Goal: Transaction & Acquisition: Obtain resource

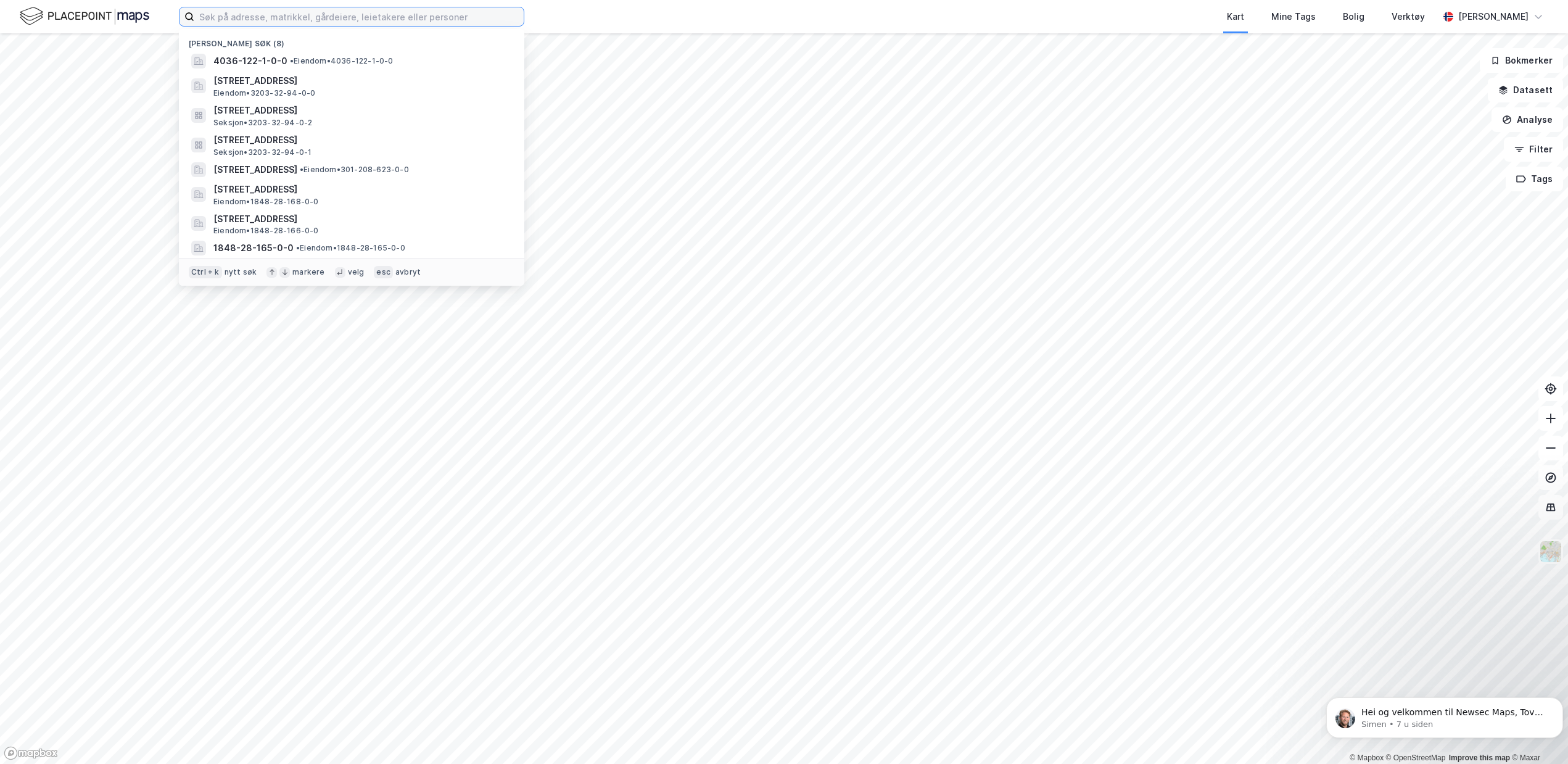
click at [299, 14] on input at bounding box center [359, 16] width 329 height 18
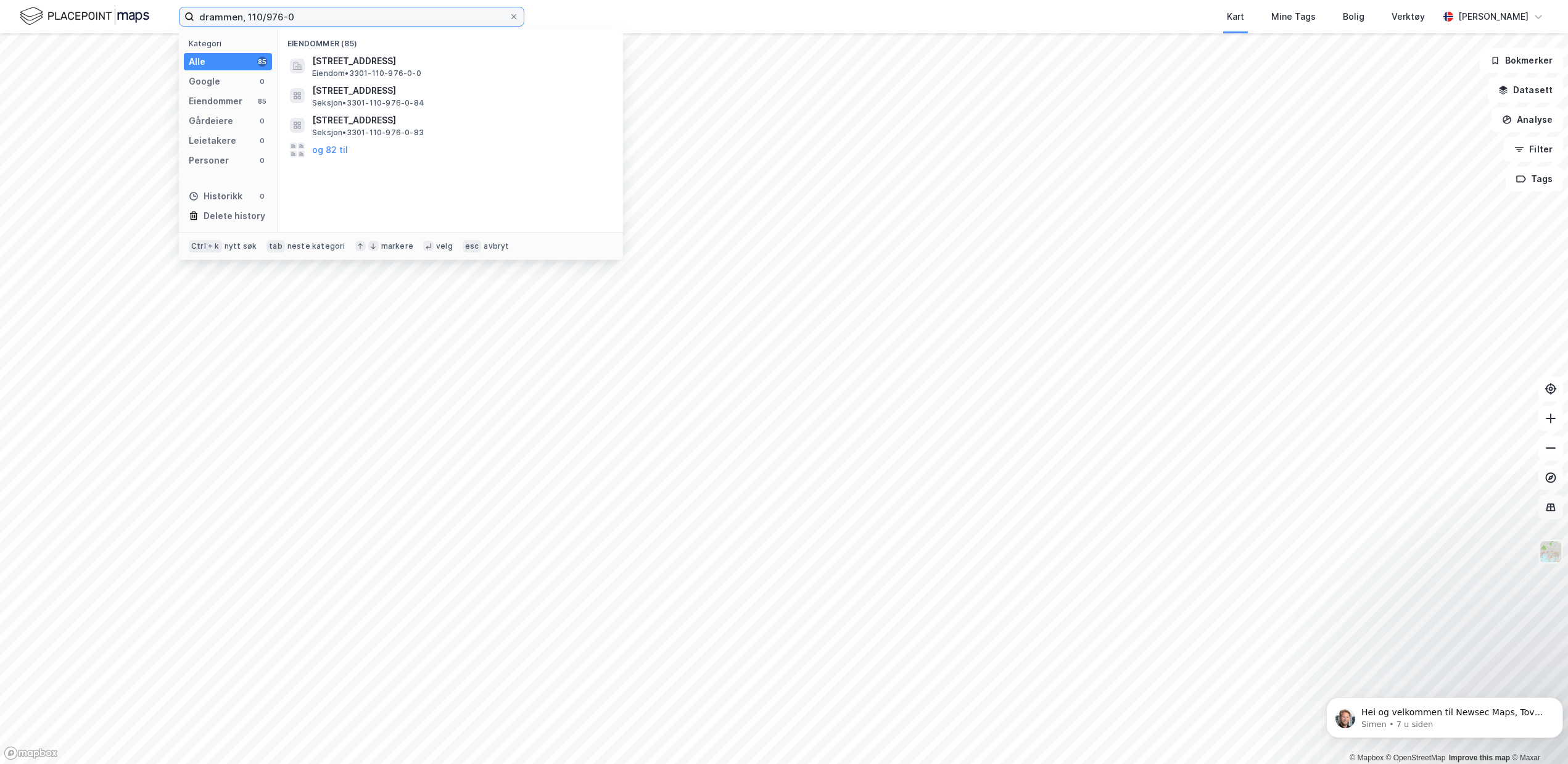
type input "drammen, 110/976-0"
click at [512, 15] on icon at bounding box center [514, 17] width 5 height 5
click at [509, 15] on input "drammen, 110/976-0" at bounding box center [351, 16] width 314 height 18
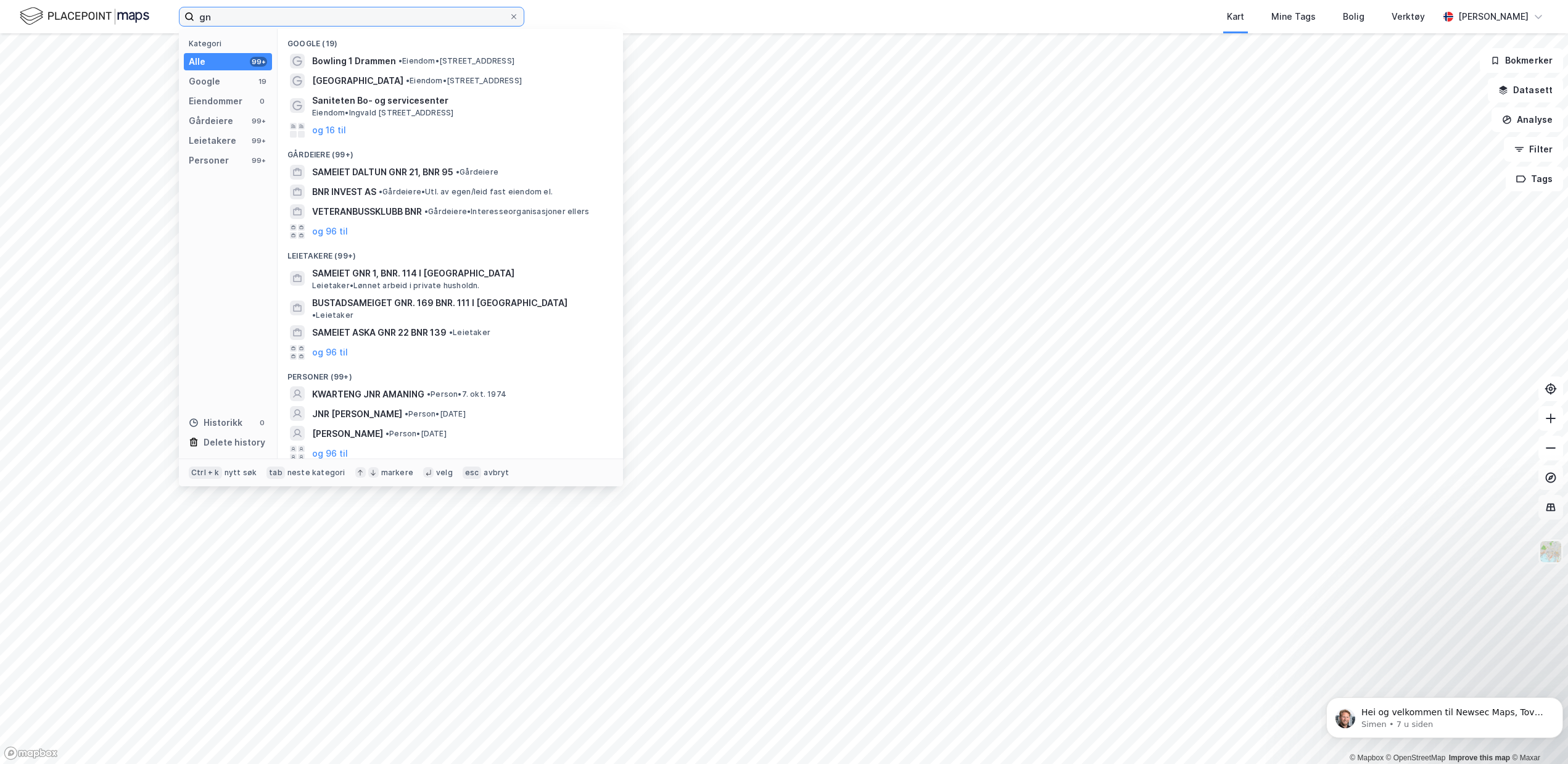
type input "g"
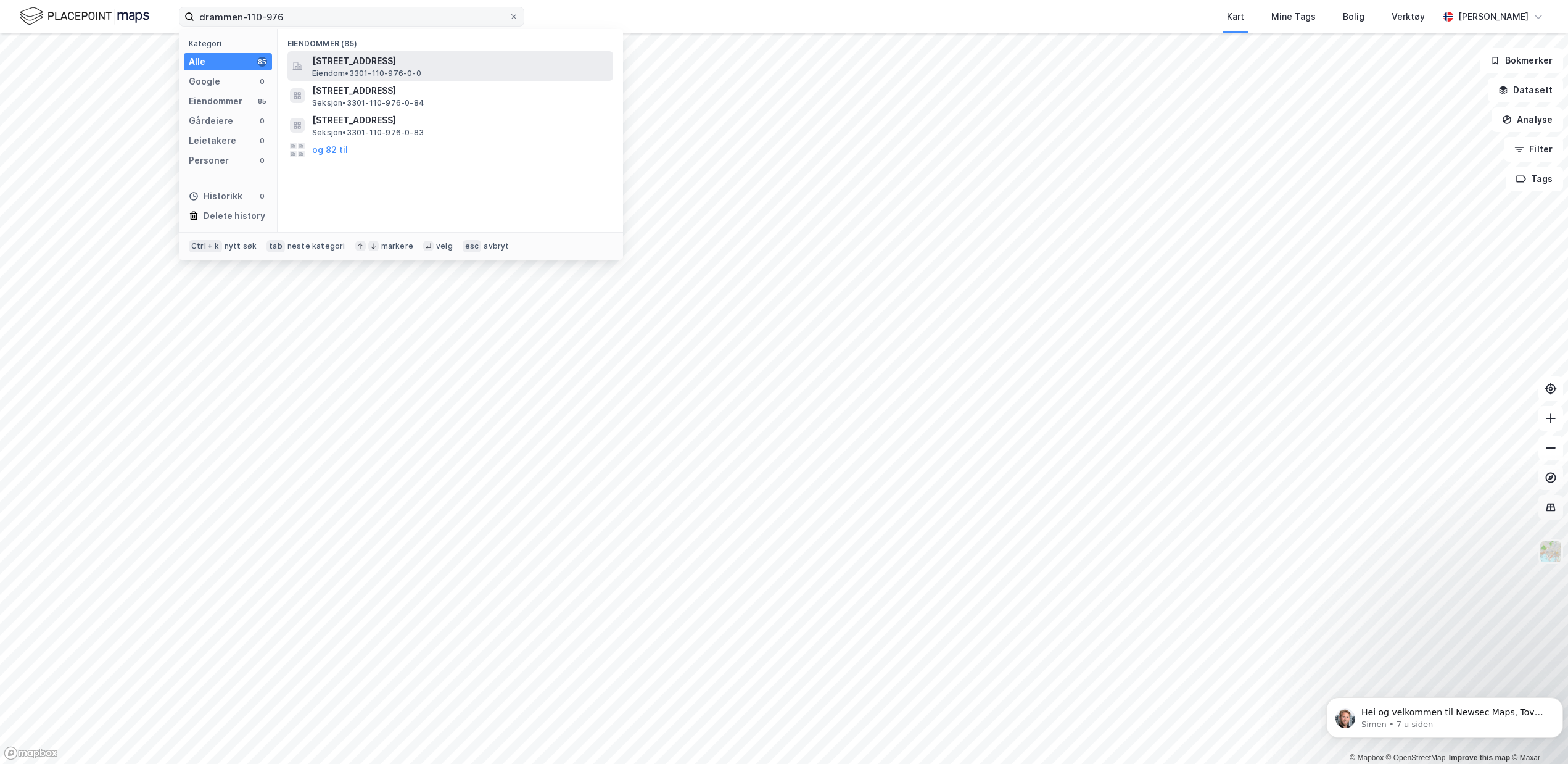
click at [410, 65] on span "[STREET_ADDRESS]" at bounding box center [460, 61] width 296 height 15
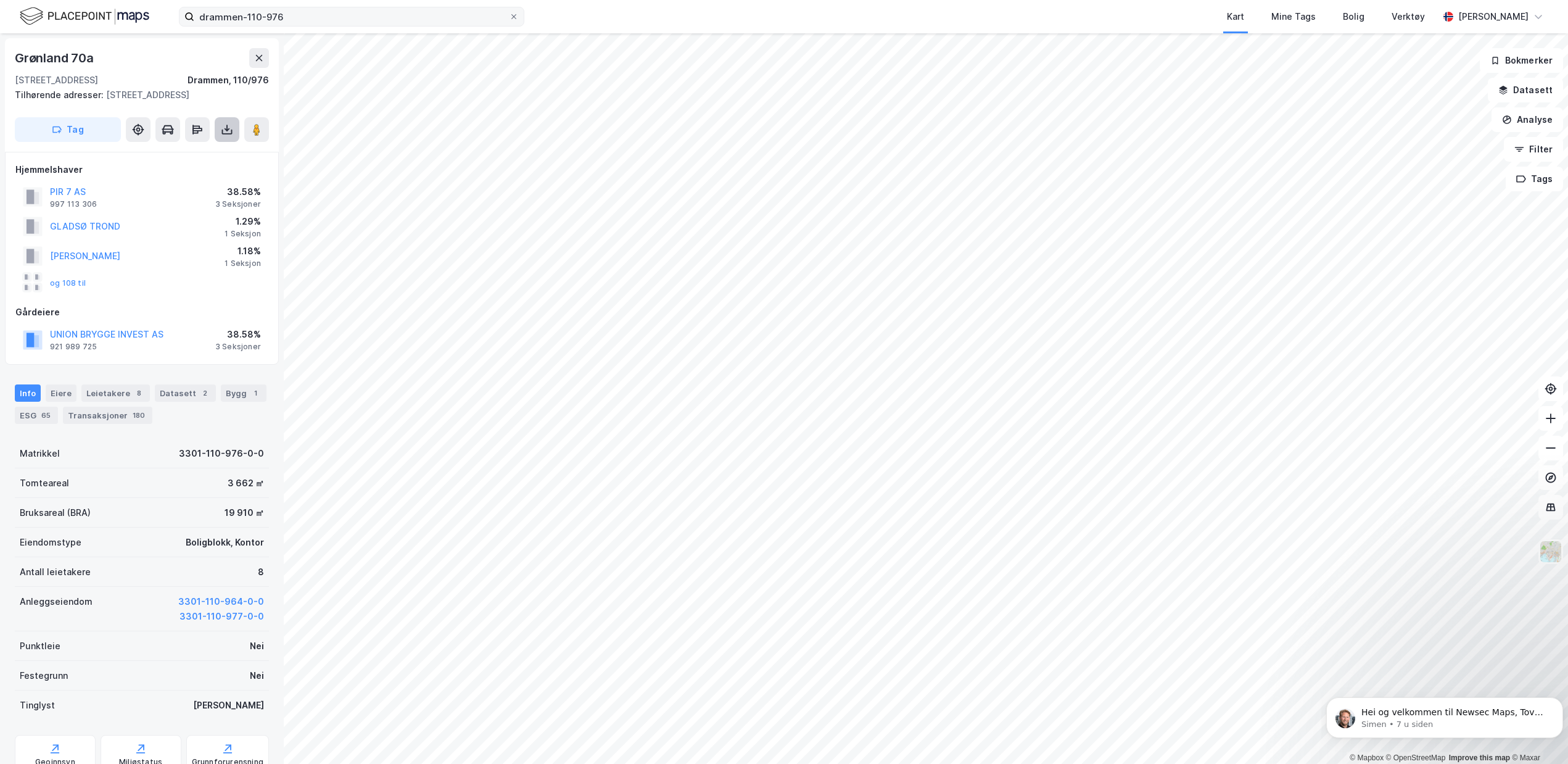
click at [228, 136] on icon at bounding box center [227, 129] width 12 height 12
click at [192, 179] on div "Last ned matrikkelrapport" at bounding box center [181, 174] width 102 height 10
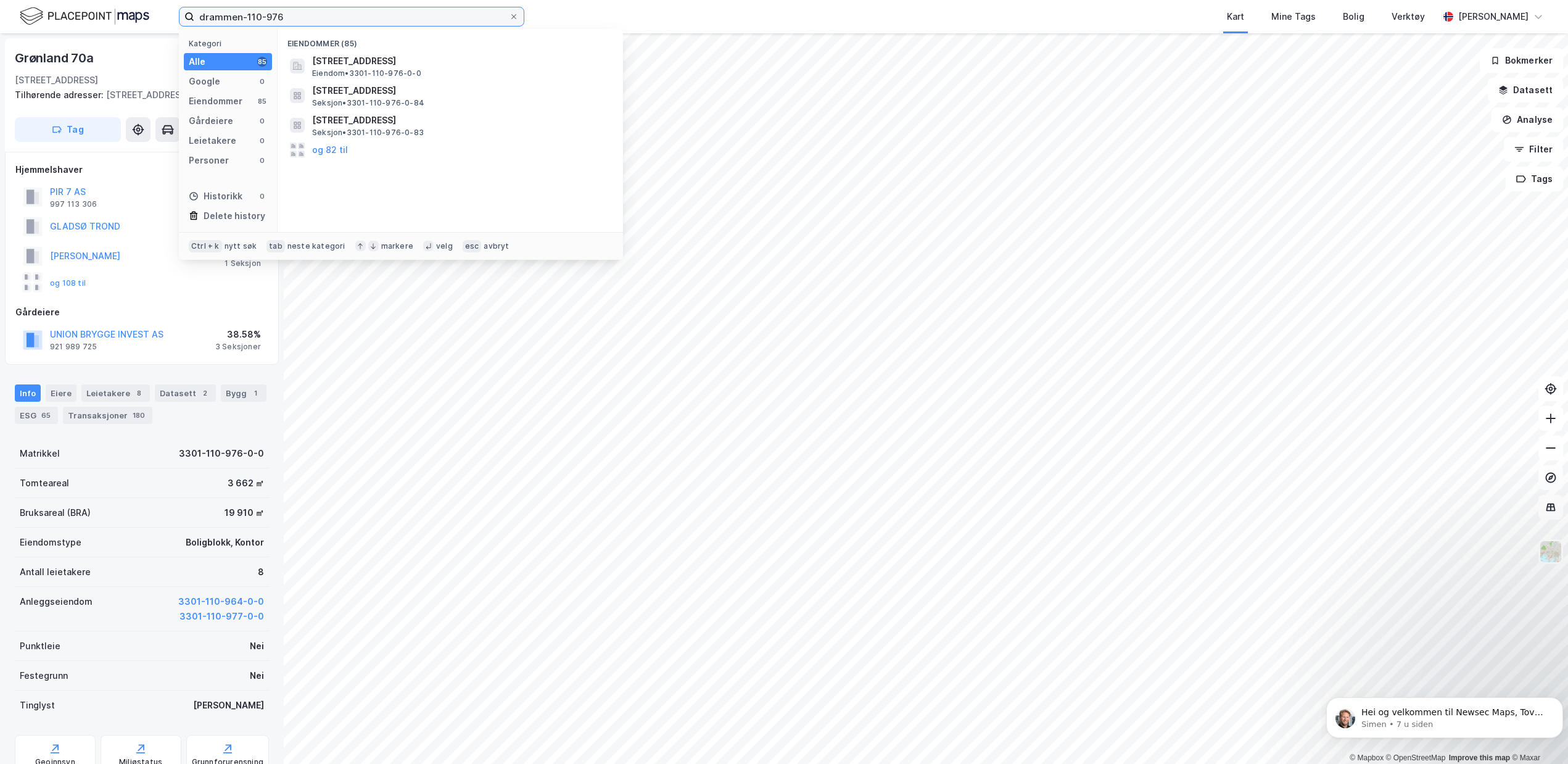
click at [323, 13] on input "drammen-110-976" at bounding box center [351, 16] width 314 height 18
click at [389, 63] on span "[STREET_ADDRESS]" at bounding box center [460, 61] width 296 height 15
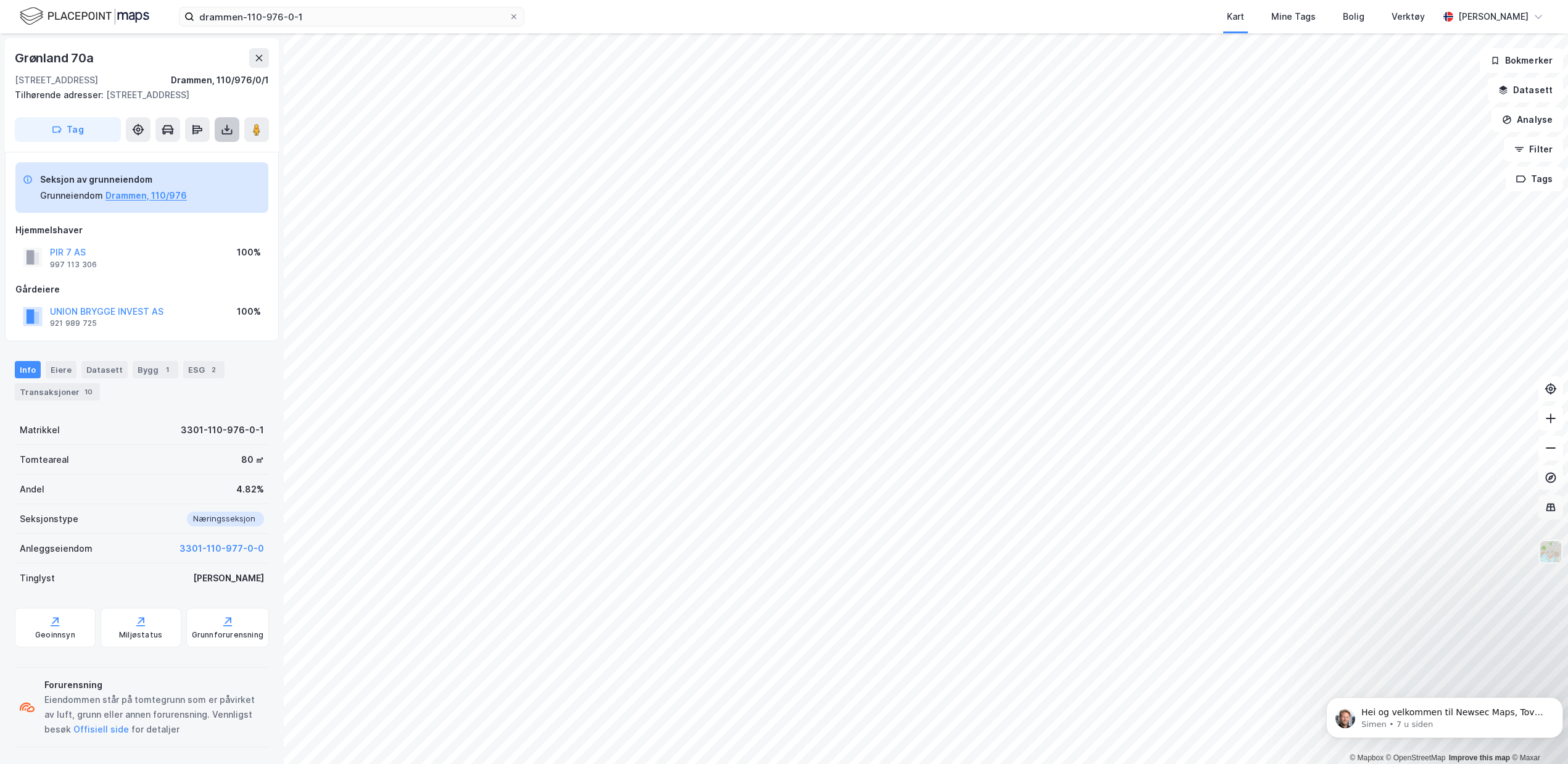
click at [228, 136] on icon at bounding box center [227, 129] width 12 height 12
click at [193, 179] on div "Last ned matrikkelrapport" at bounding box center [181, 174] width 102 height 10
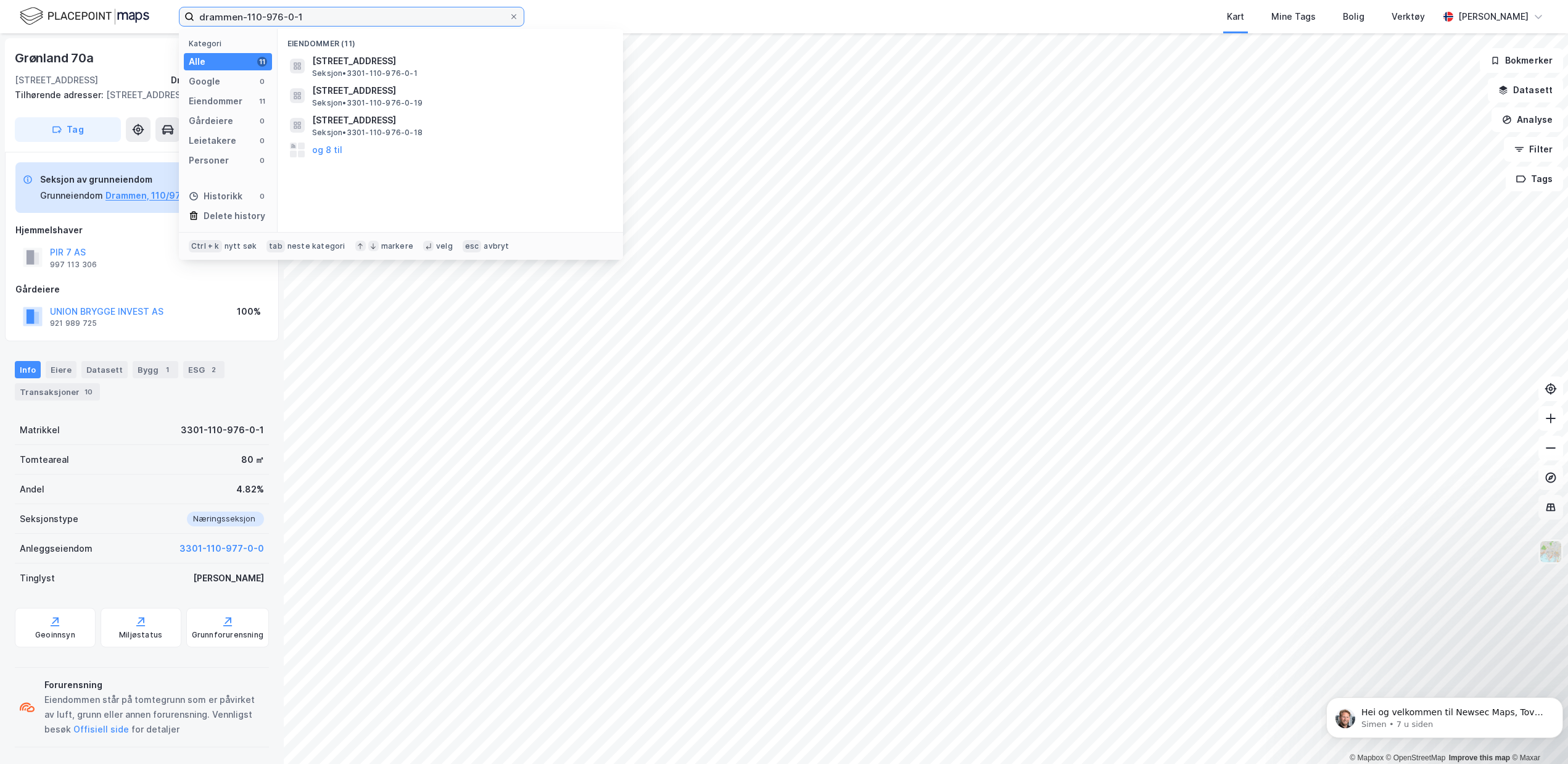
click at [324, 10] on input "drammen-110-976-0-1" at bounding box center [351, 16] width 314 height 18
click at [382, 67] on span "[STREET_ADDRESS]" at bounding box center [460, 61] width 296 height 15
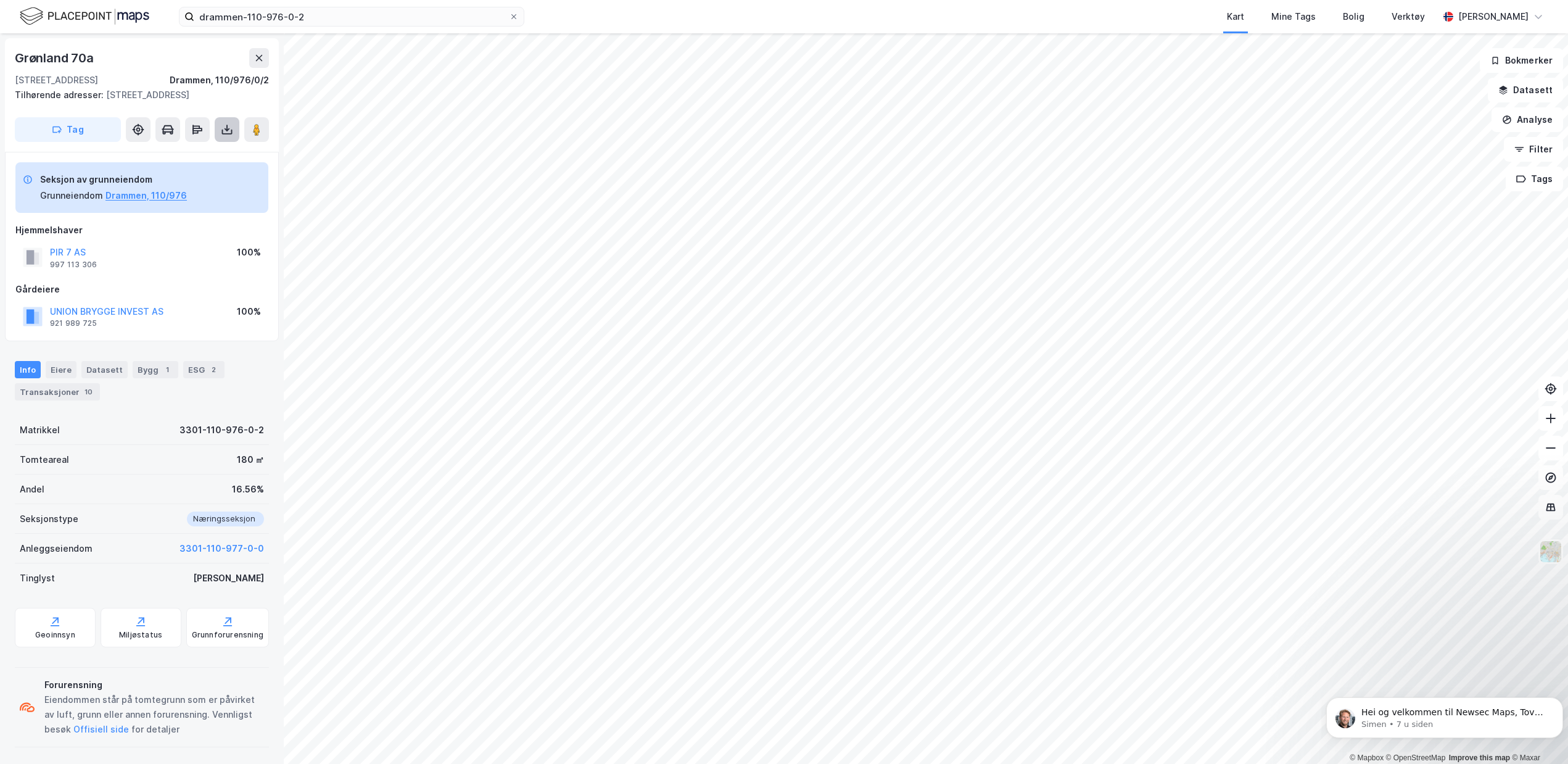
click at [229, 136] on icon at bounding box center [227, 129] width 12 height 12
click at [203, 179] on div "Last ned matrikkelrapport" at bounding box center [181, 174] width 102 height 10
click at [310, 14] on input "drammen-110-976-0-2" at bounding box center [351, 16] width 314 height 18
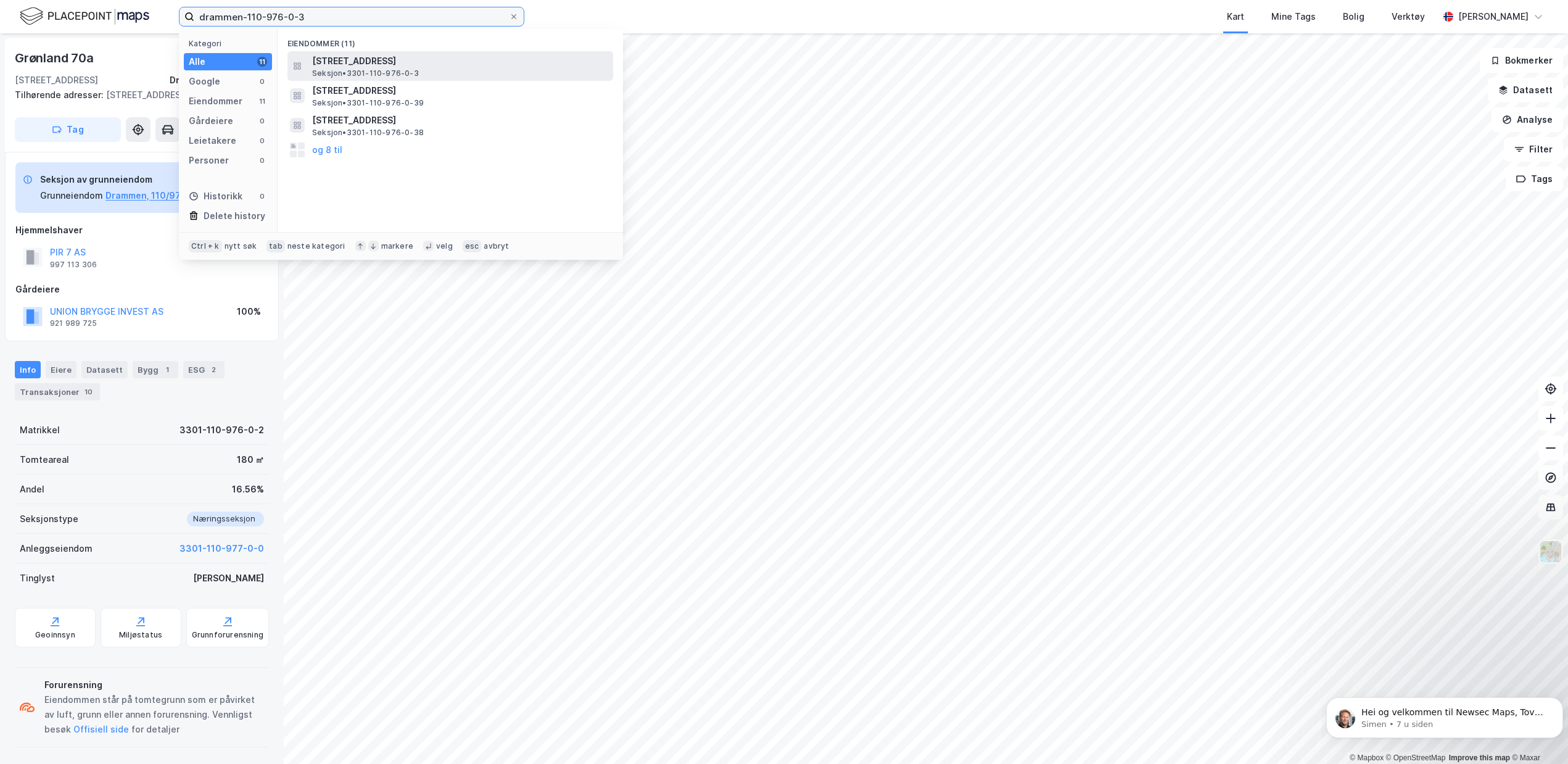
type input "drammen-110-976-0-3"
click at [384, 61] on span "[STREET_ADDRESS]" at bounding box center [460, 61] width 296 height 15
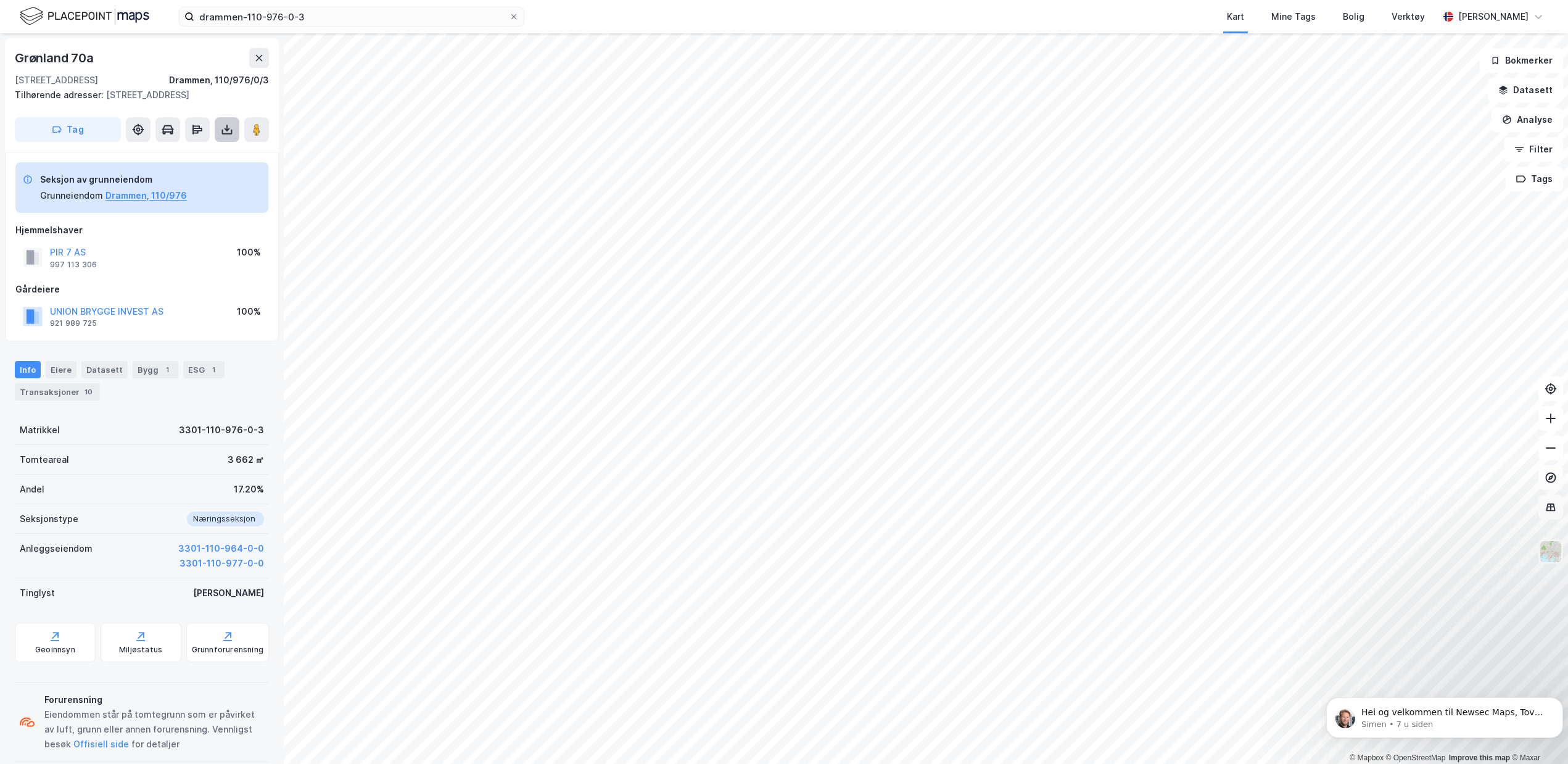
click at [226, 135] on icon at bounding box center [227, 132] width 10 height 5
click at [209, 179] on div "Last ned matrikkelrapport" at bounding box center [181, 174] width 102 height 10
